Goal: Task Accomplishment & Management: Manage account settings

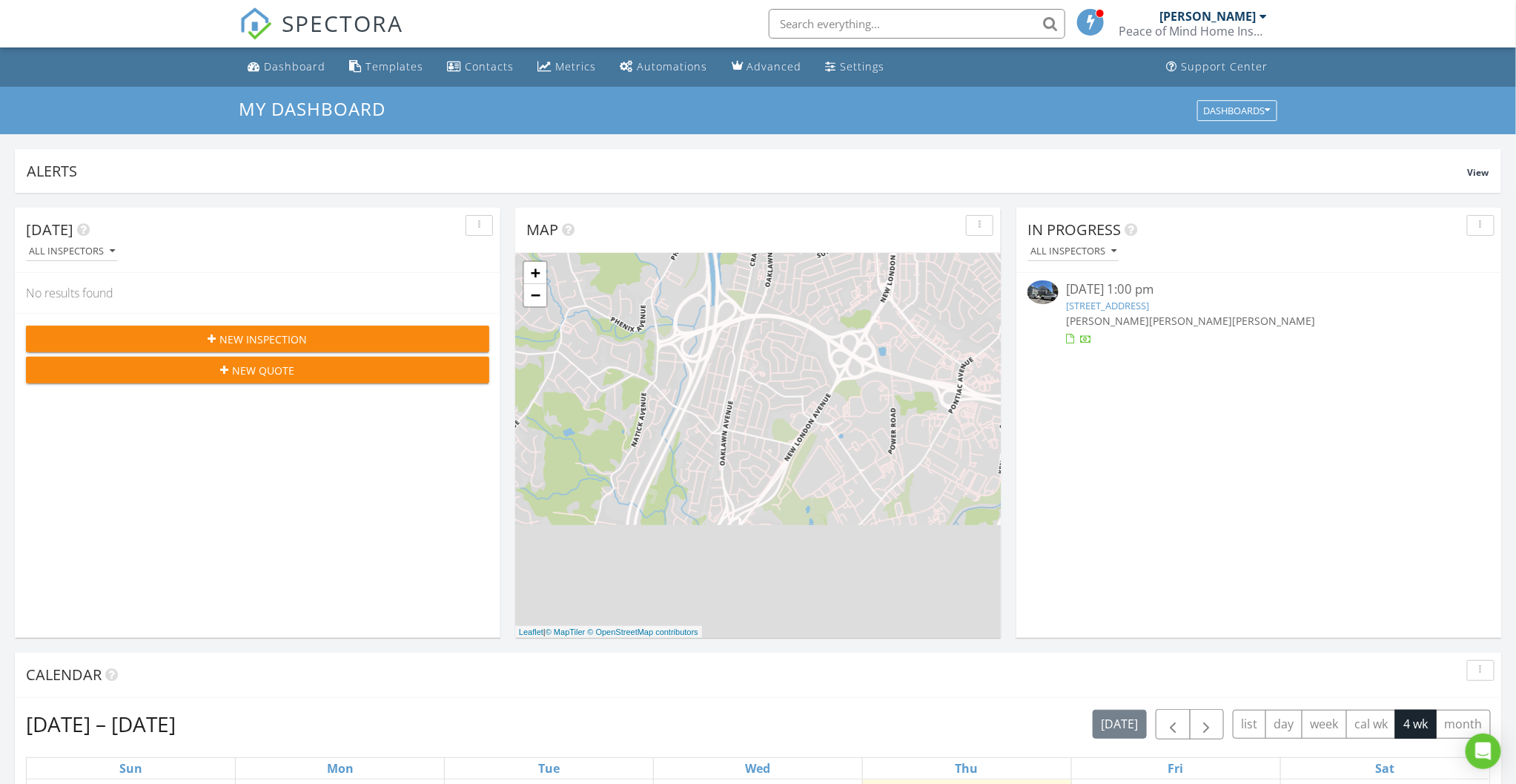
click at [1227, 24] on div "Peace of Mind Home Inspections" at bounding box center [1193, 31] width 149 height 14
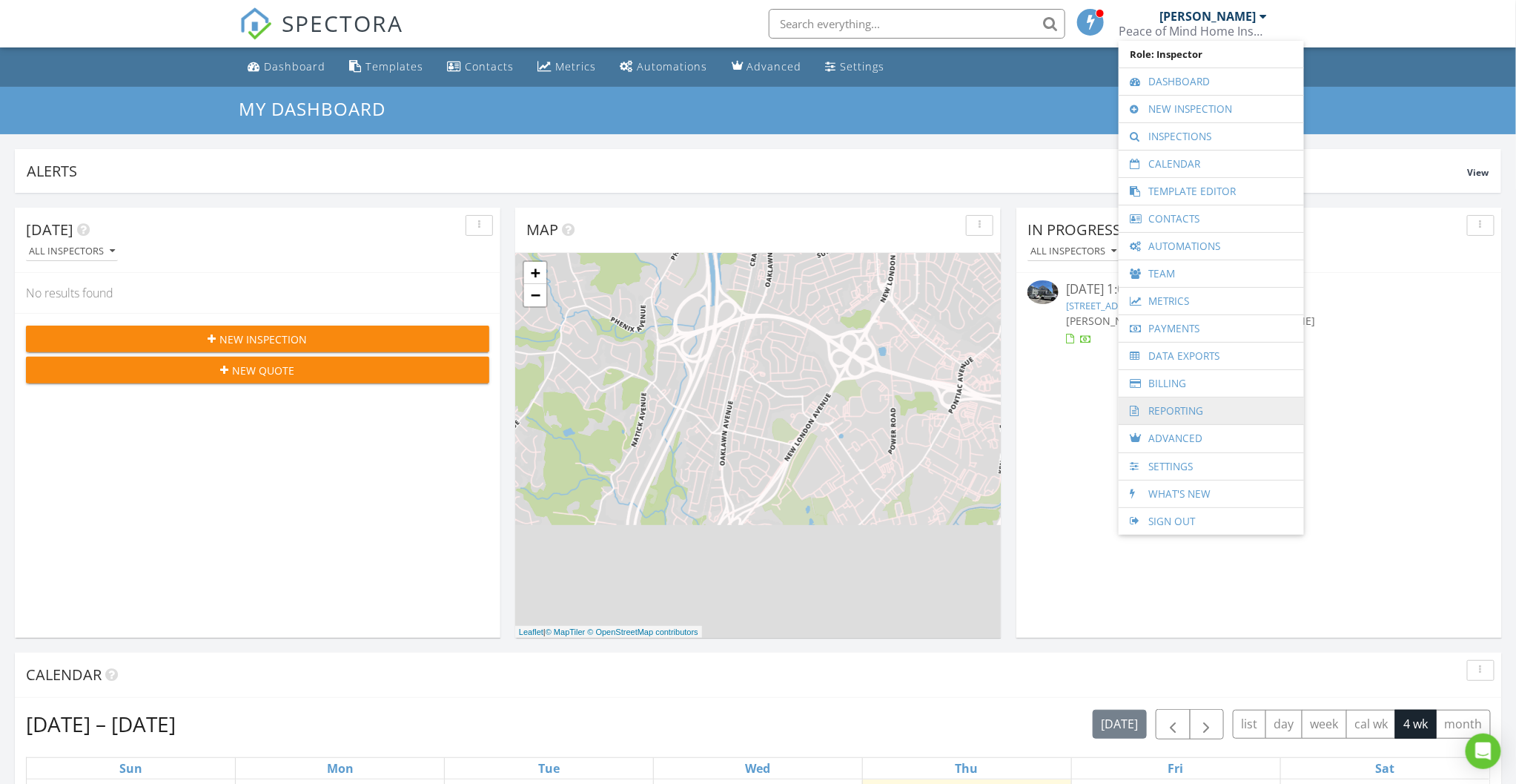
click at [1174, 409] on link "Reporting" at bounding box center [1211, 411] width 171 height 27
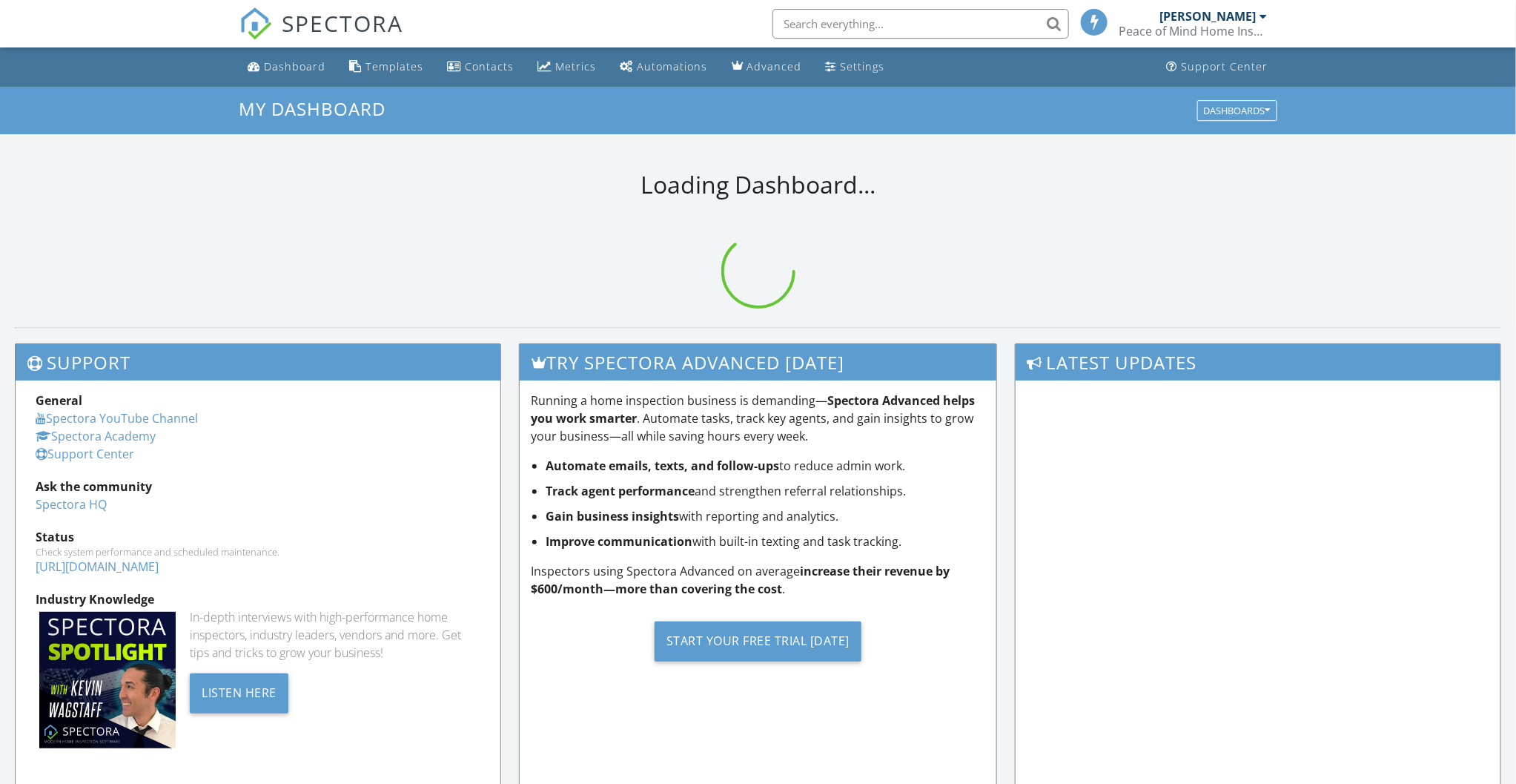
click at [831, 24] on input "text" at bounding box center [920, 23] width 296 height 30
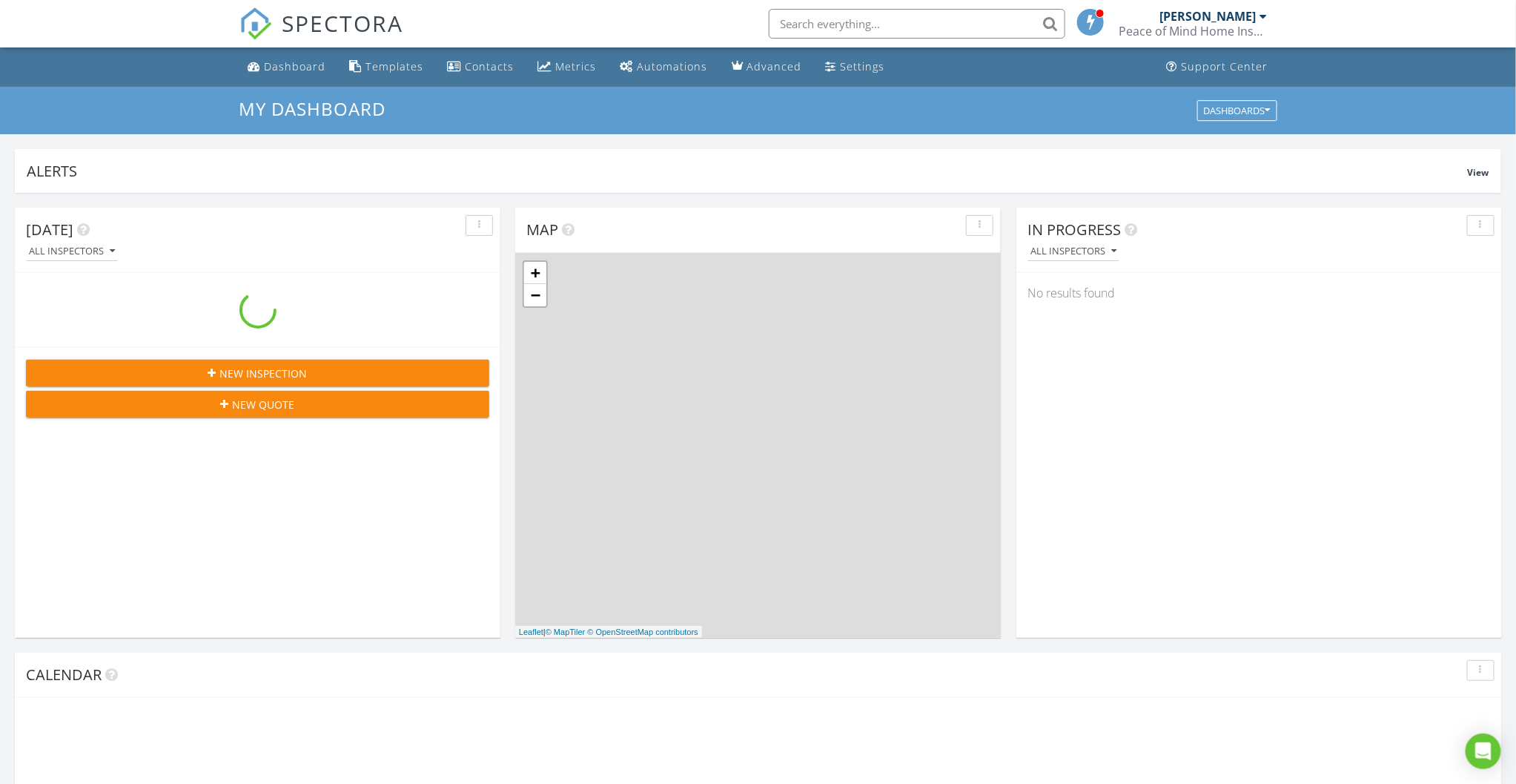
scroll to position [1377, 1545]
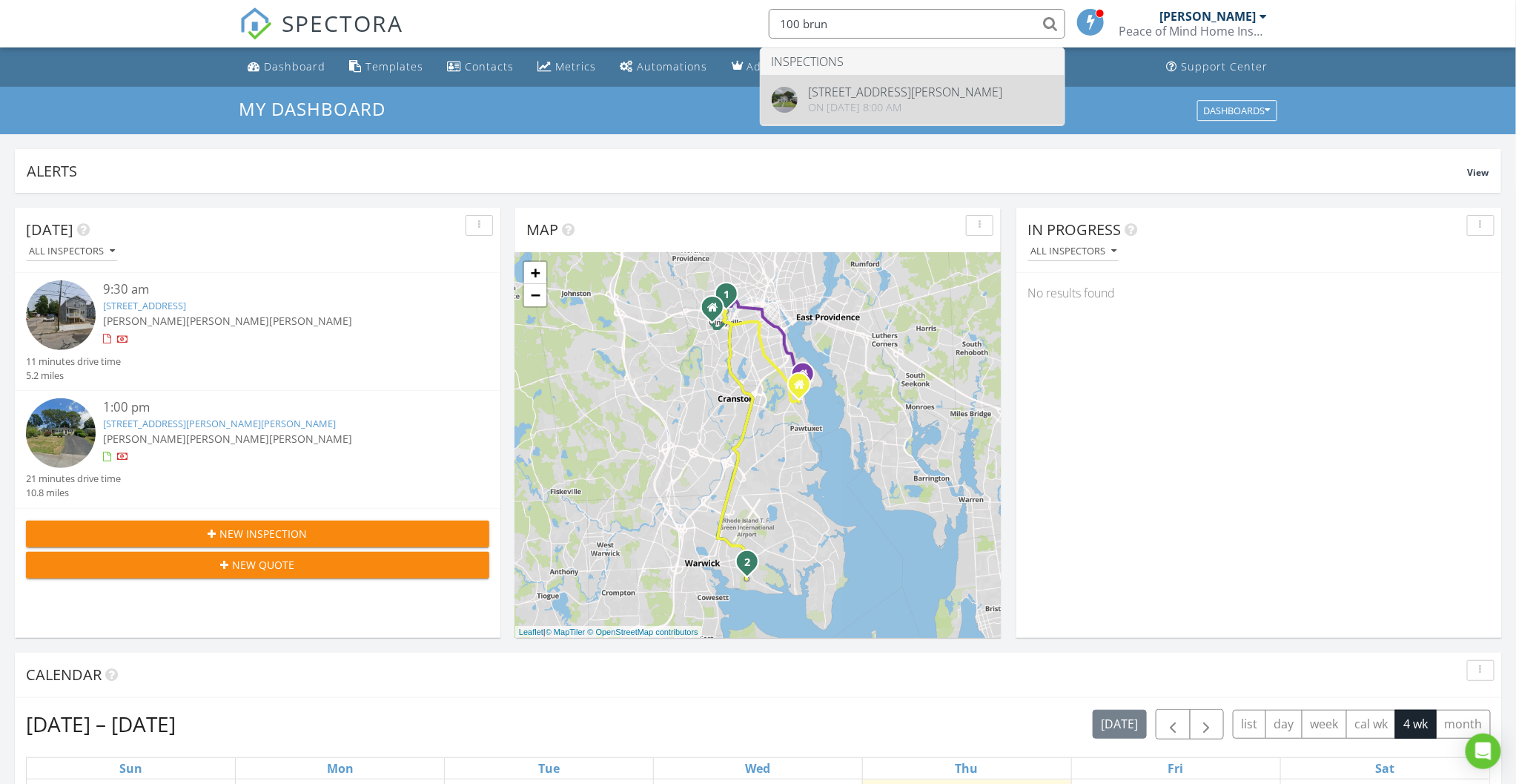
type input "100 brun"
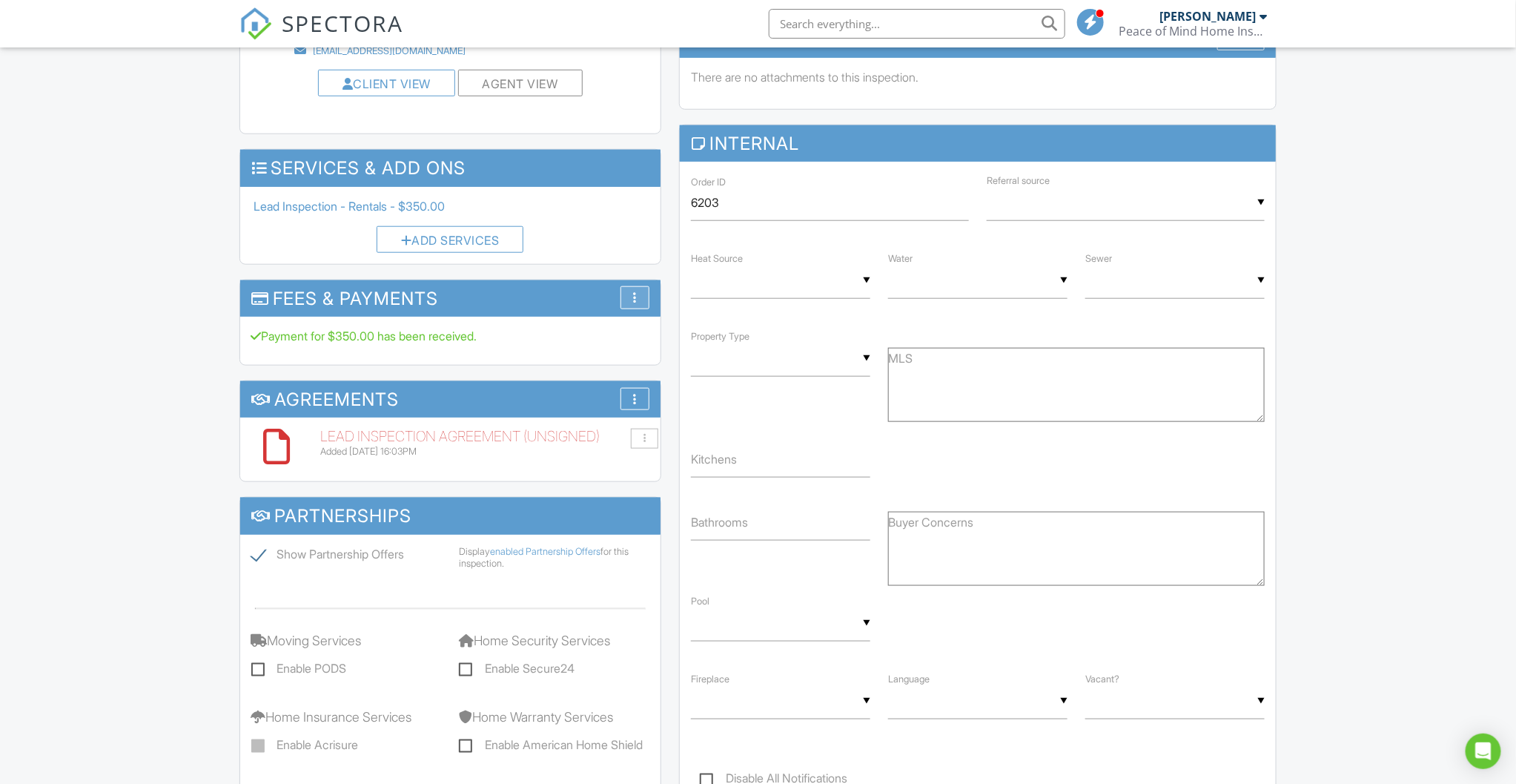
click at [634, 297] on div at bounding box center [635, 297] width 4 height 12
click at [657, 401] on li "View Invoice" at bounding box center [704, 390] width 167 height 42
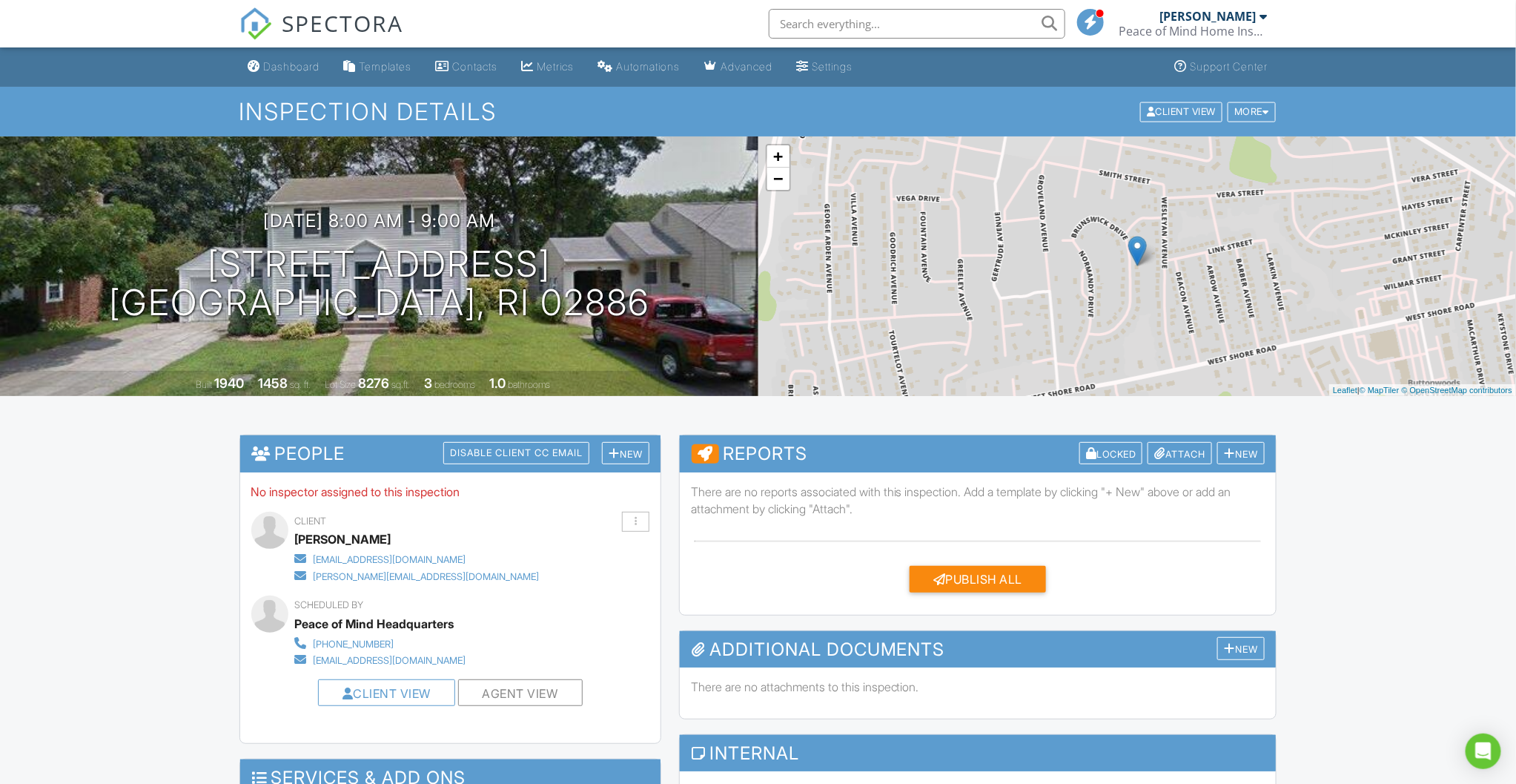
click at [828, 25] on input "text" at bounding box center [916, 23] width 296 height 30
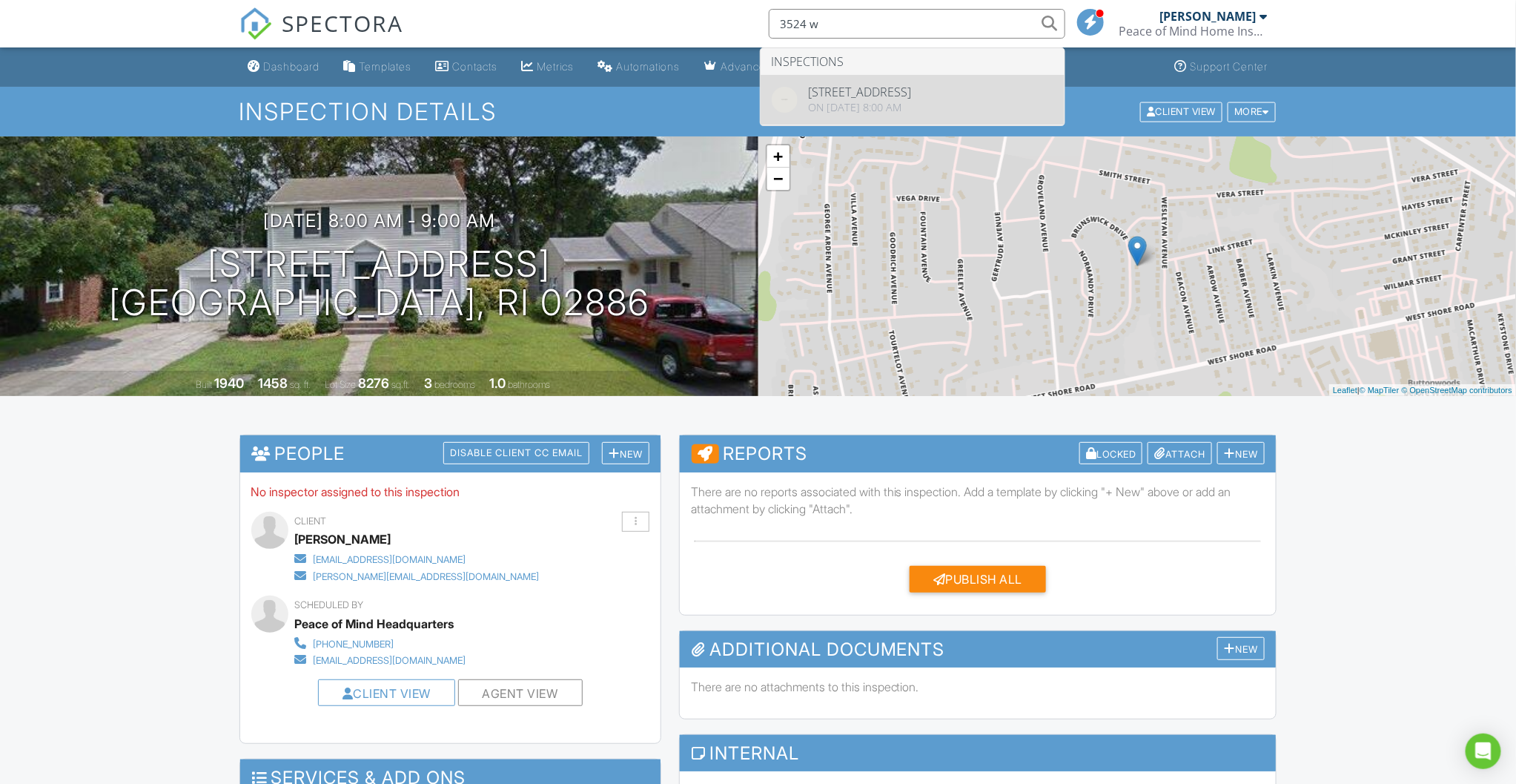
type input "3524 w"
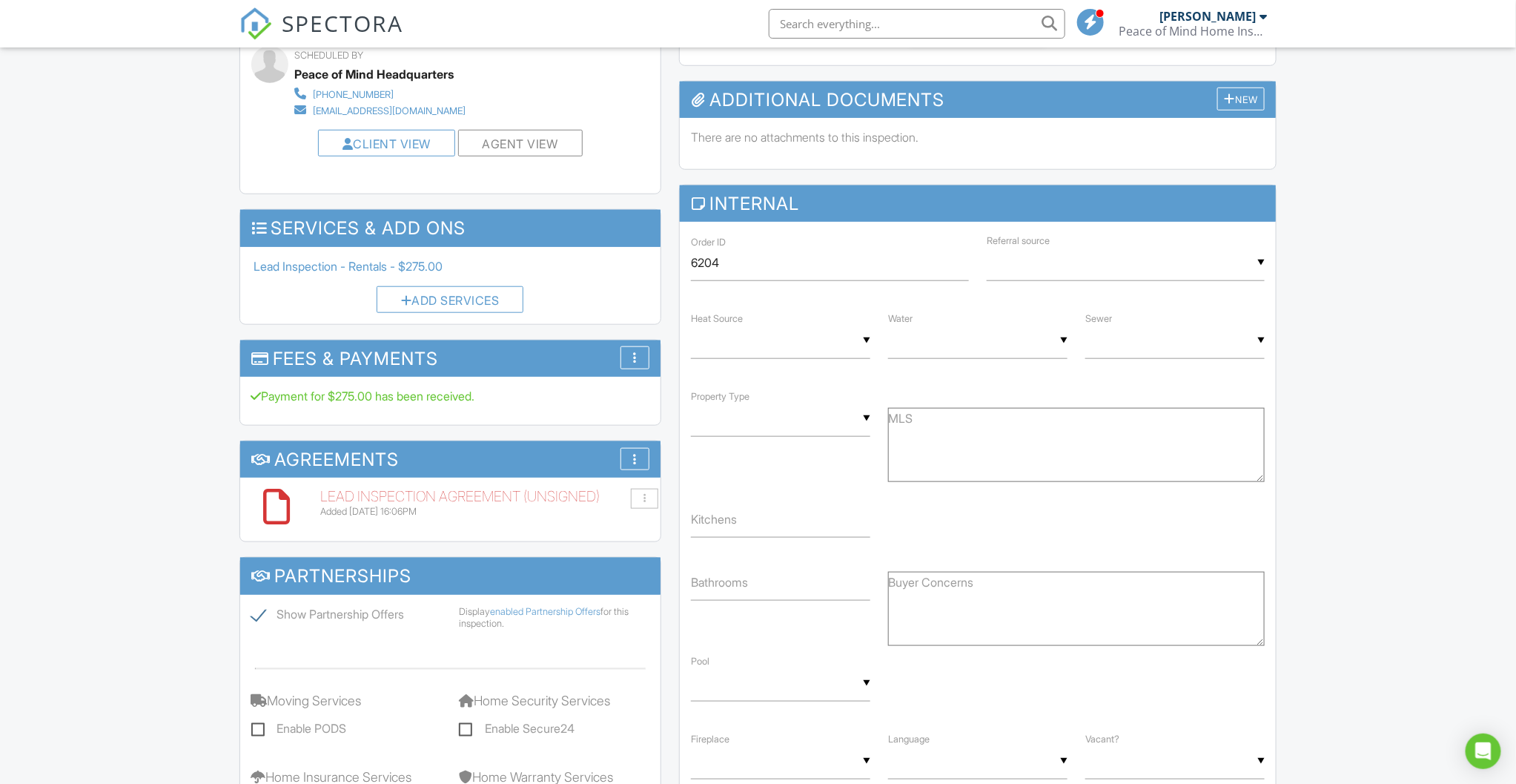
click at [108, 395] on div "Dashboard Templates Contacts Metrics Automations Advanced Settings Support Cent…" at bounding box center [758, 761] width 1516 height 2526
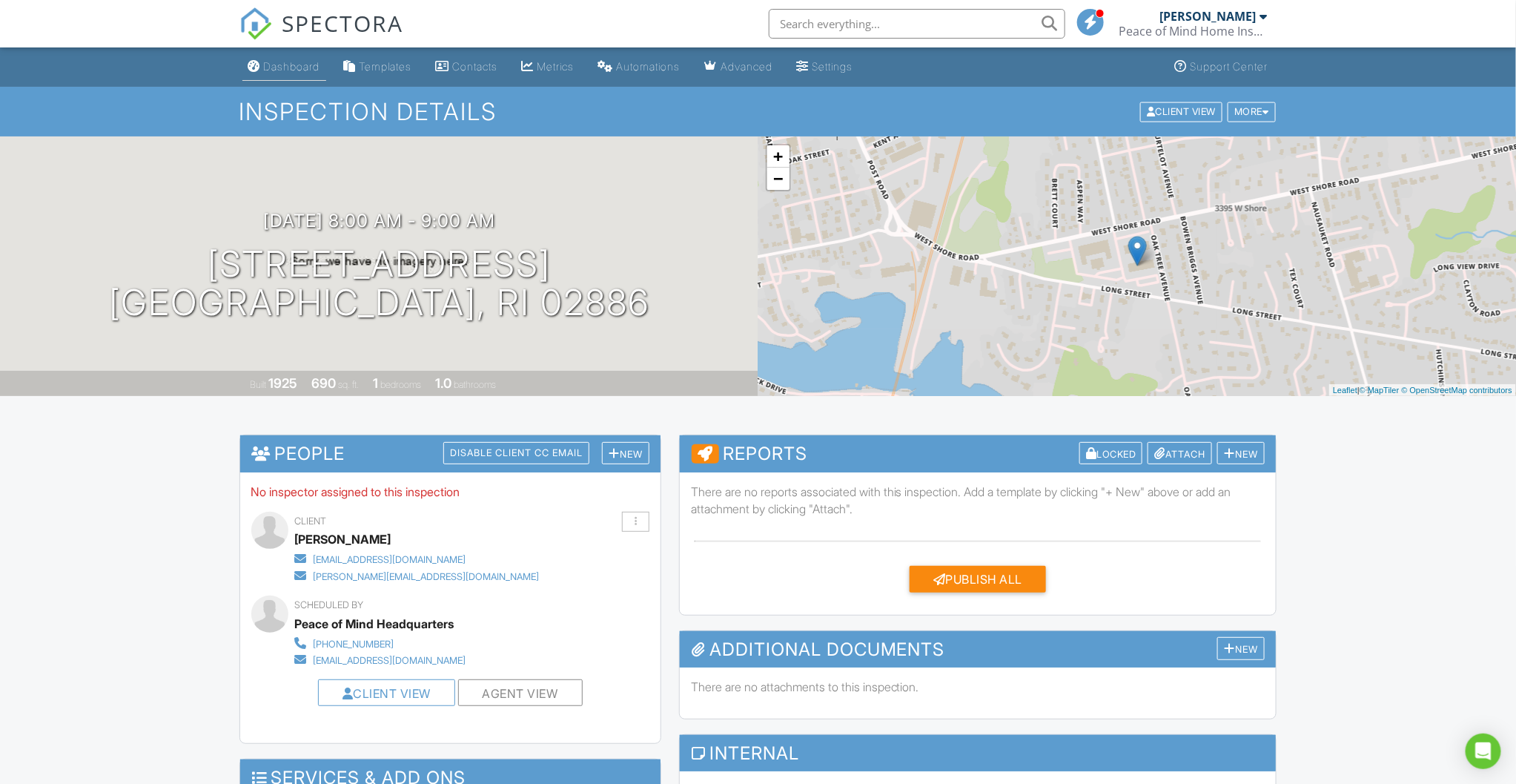
click at [285, 78] on link "Dashboard" at bounding box center [284, 67] width 84 height 27
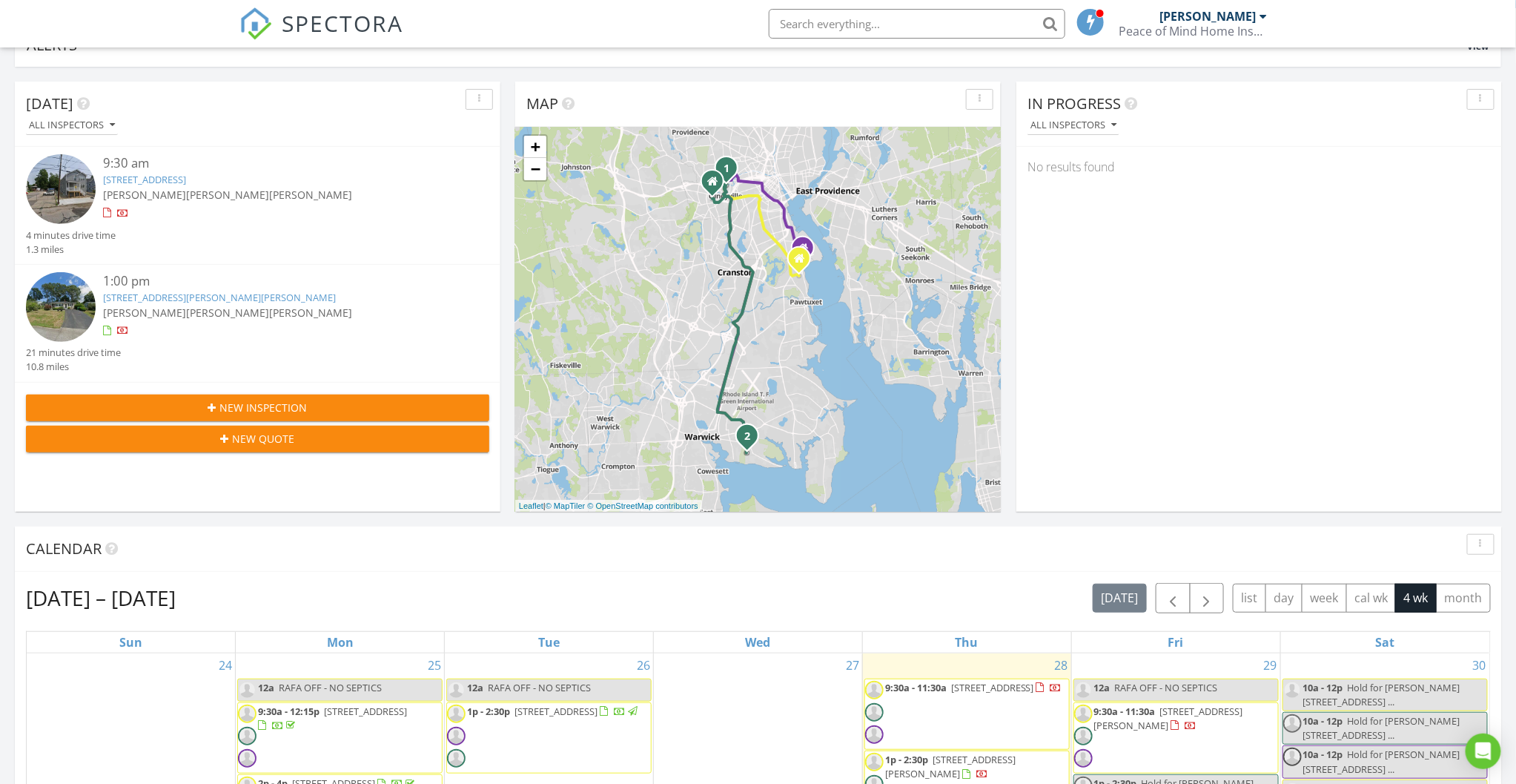
scroll to position [274, 0]
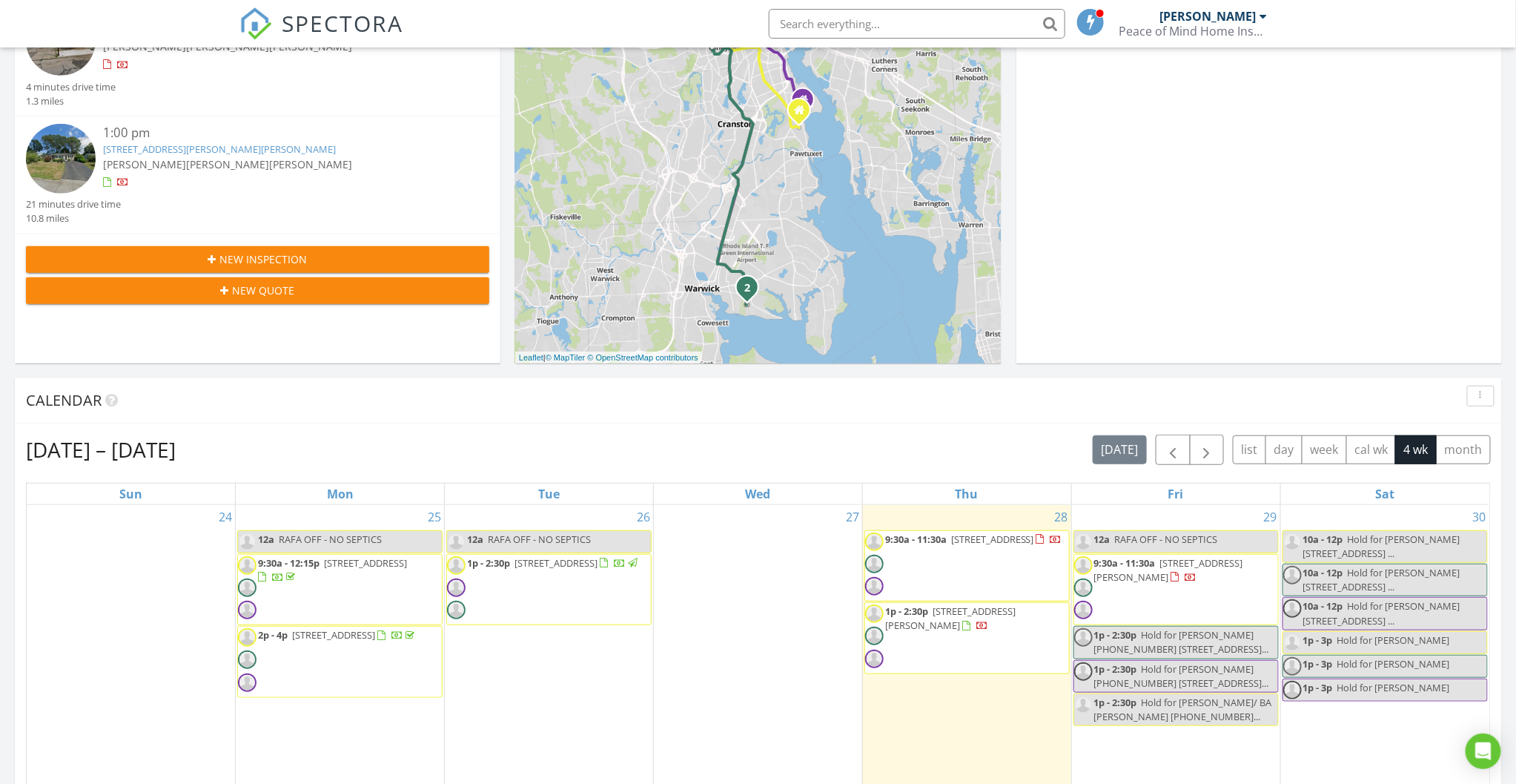
click at [953, 580] on span "9:30a - 11:30a [STREET_ADDRESS]" at bounding box center [964, 566] width 197 height 68
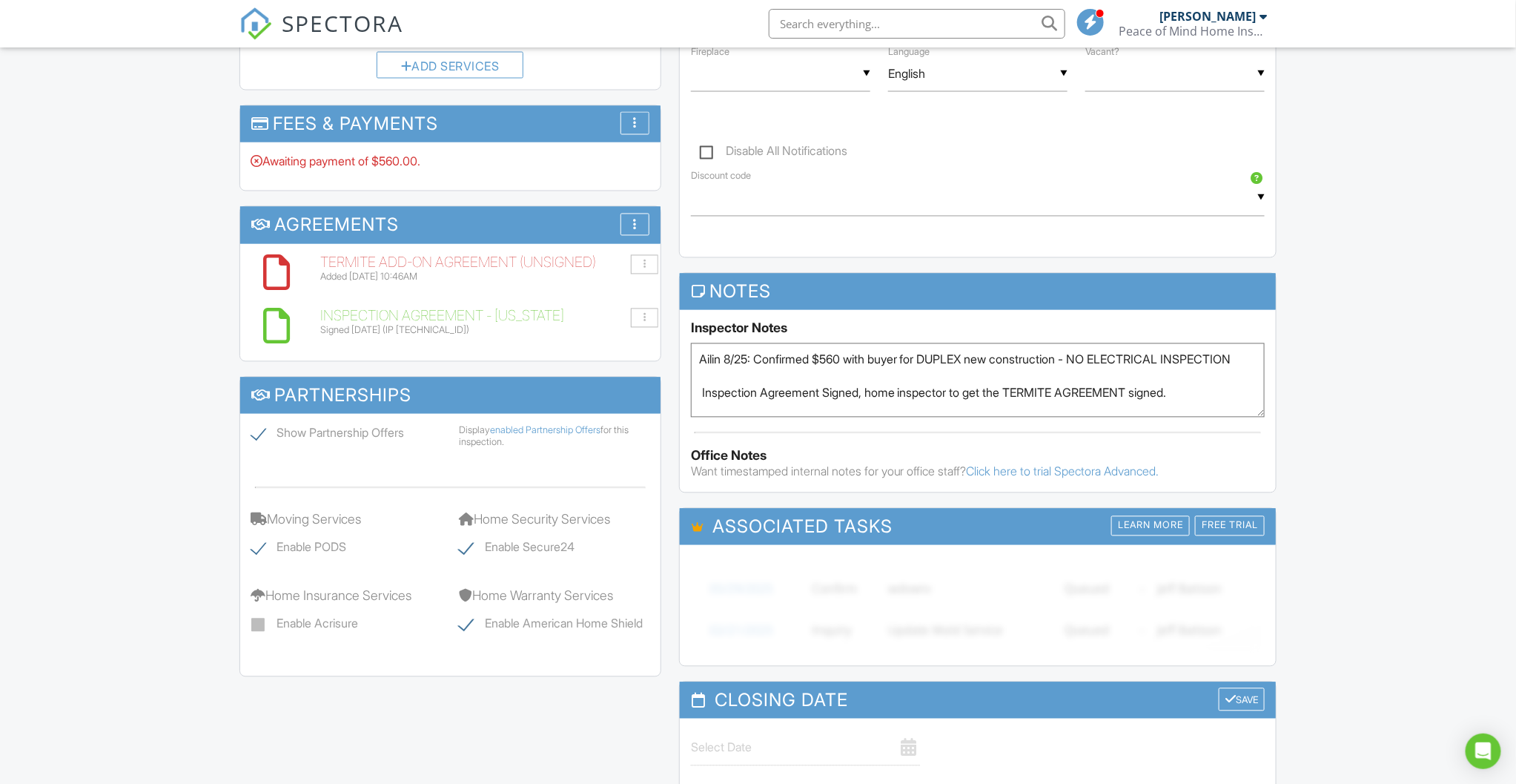
click at [1248, 398] on textarea "Ailin 8/25: Confirmed $560 with buyer for DUPLEX new construction - NO ELECTRIC…" at bounding box center [978, 379] width 575 height 74
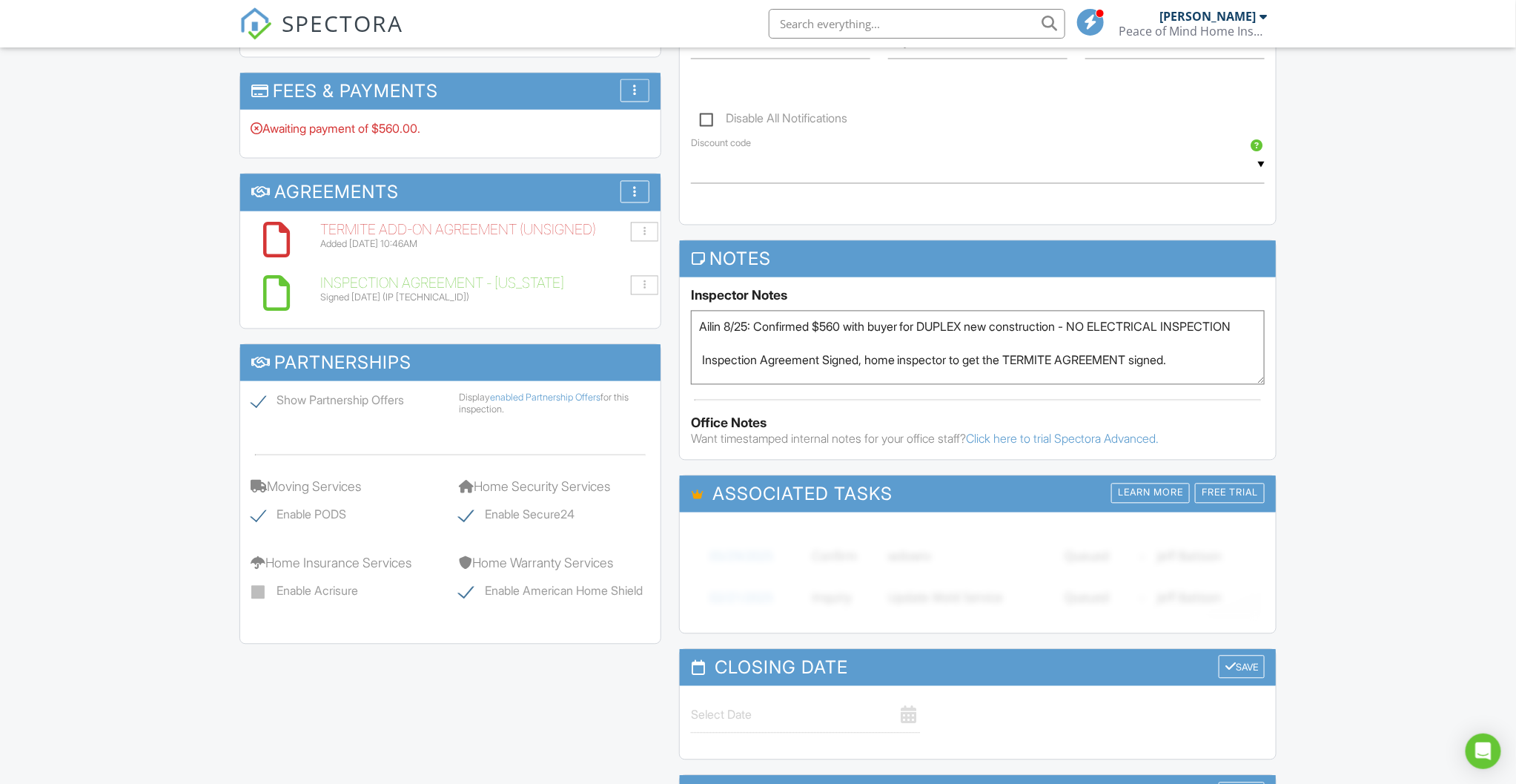
click at [1254, 397] on div "Notes Inspector Notes Ailin 8/25: Confirmed $560 with buyer for DUPLEX new cons…" at bounding box center [978, 350] width 599 height 220
click at [1347, 363] on div "Dashboard Templates Contacts Metrics Automations Advanced Settings Support Cent…" at bounding box center [758, 14] width 1516 height 2567
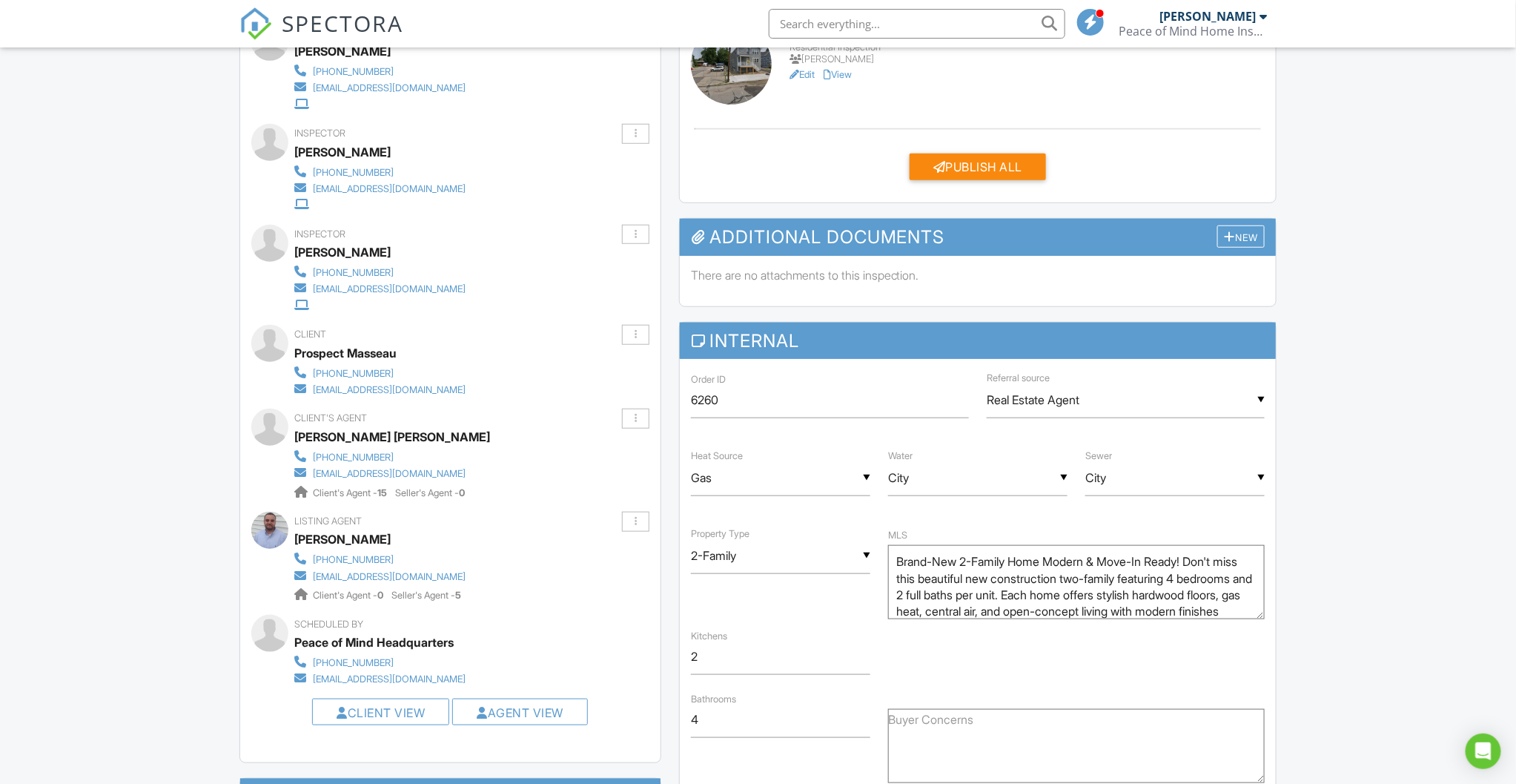
scroll to position [0, 0]
